Goal: Information Seeking & Learning: Learn about a topic

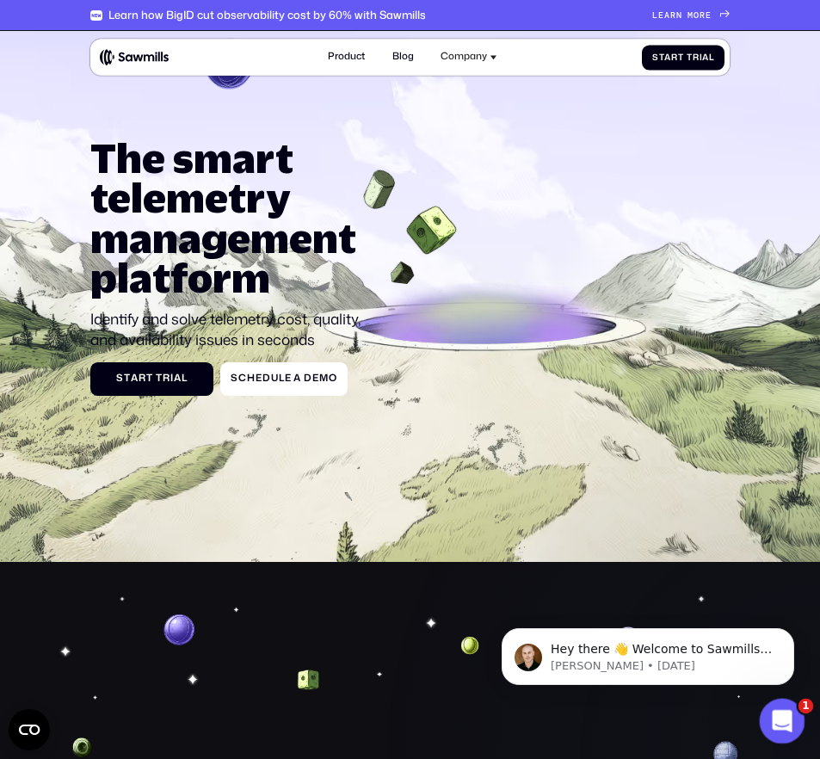
click at [771, 719] on icon "Open Intercom Messenger" at bounding box center [779, 718] width 28 height 28
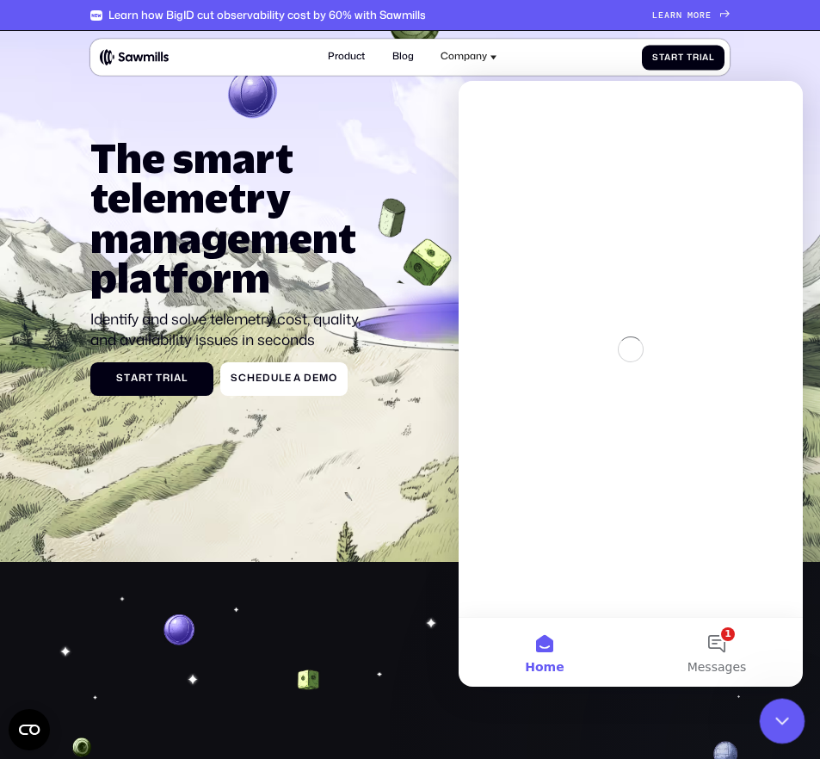
click at [771, 719] on icon "Close Intercom Messenger" at bounding box center [779, 718] width 21 height 21
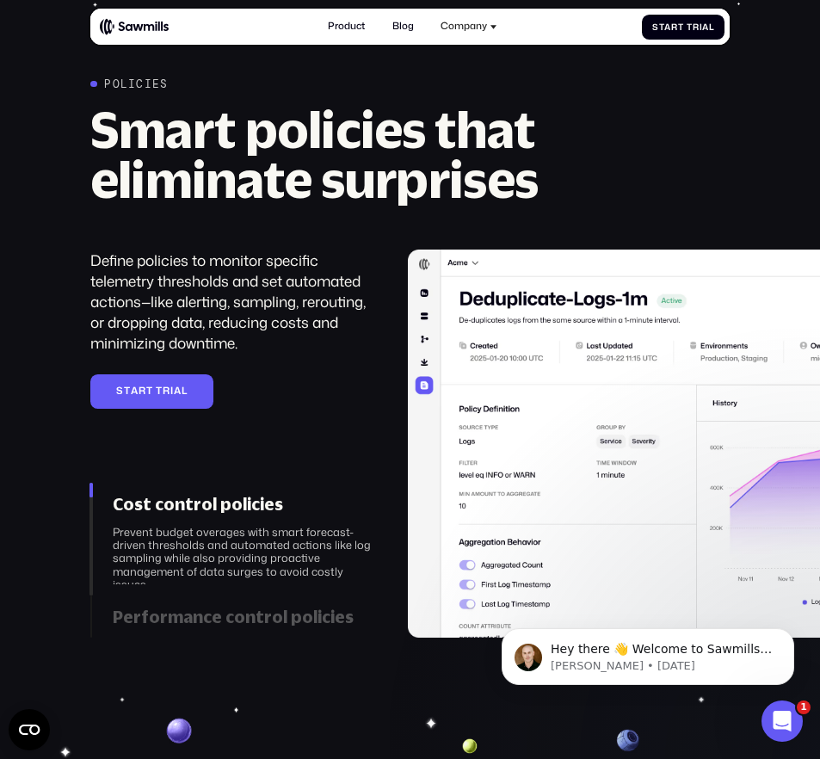
scroll to position [1917, 0]
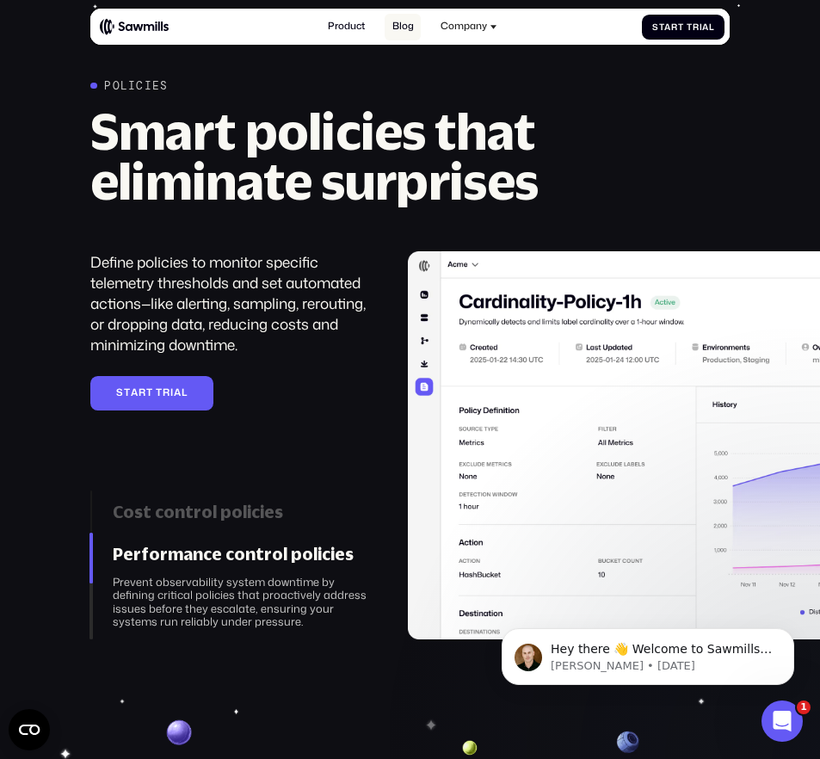
click at [406, 25] on link "Blog" at bounding box center [402, 27] width 36 height 27
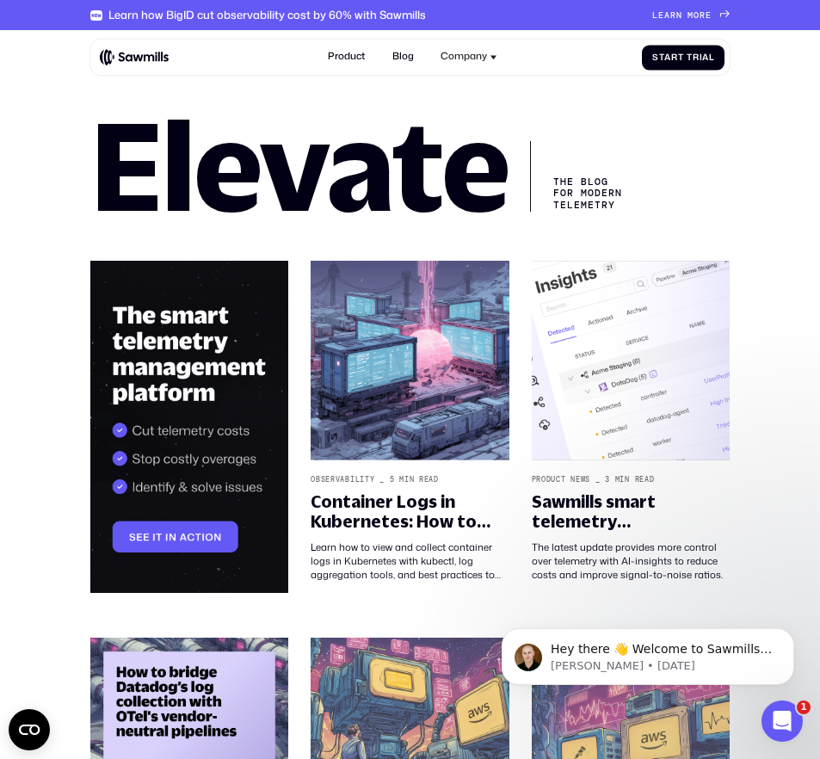
click at [187, 155] on h1 "Elevate" at bounding box center [299, 164] width 418 height 95
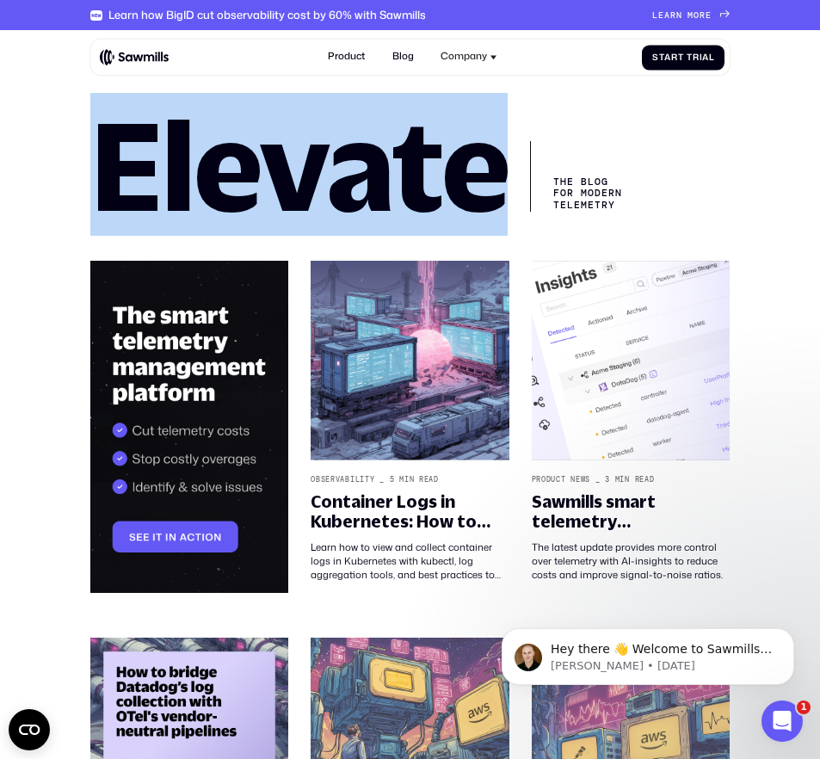
click at [187, 155] on h1 "Elevate" at bounding box center [299, 164] width 418 height 95
